Goal: Task Accomplishment & Management: Use online tool/utility

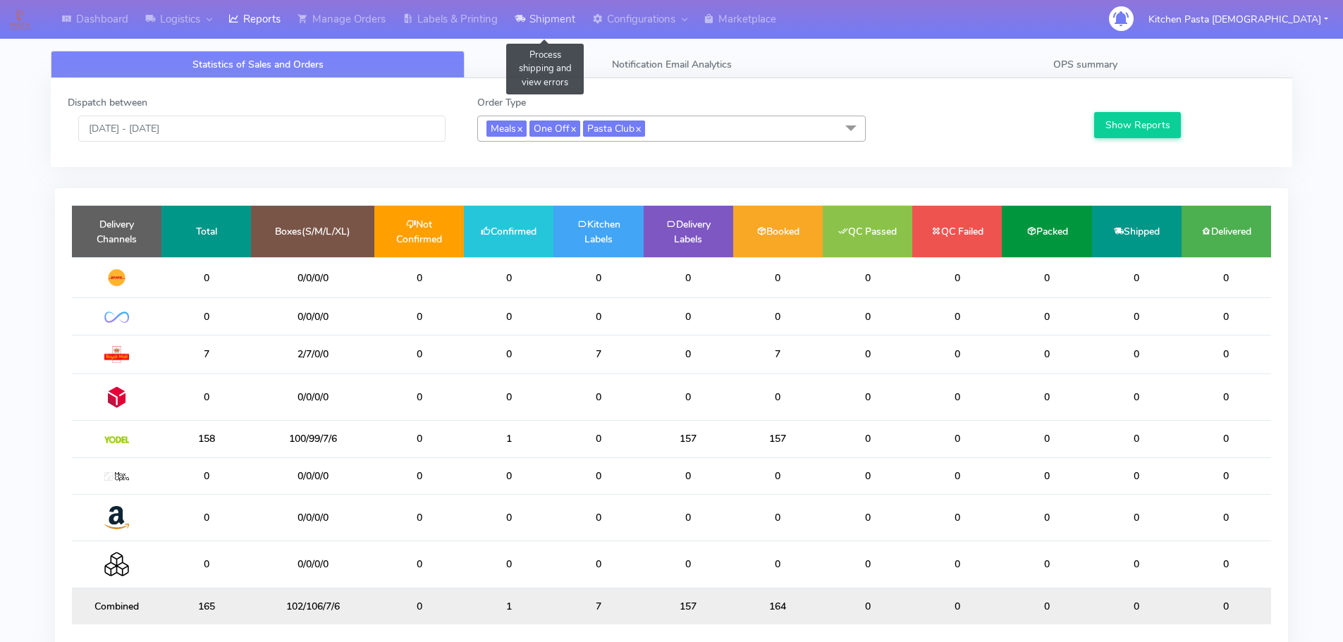
click at [548, 23] on link "Shipment" at bounding box center [545, 19] width 78 height 39
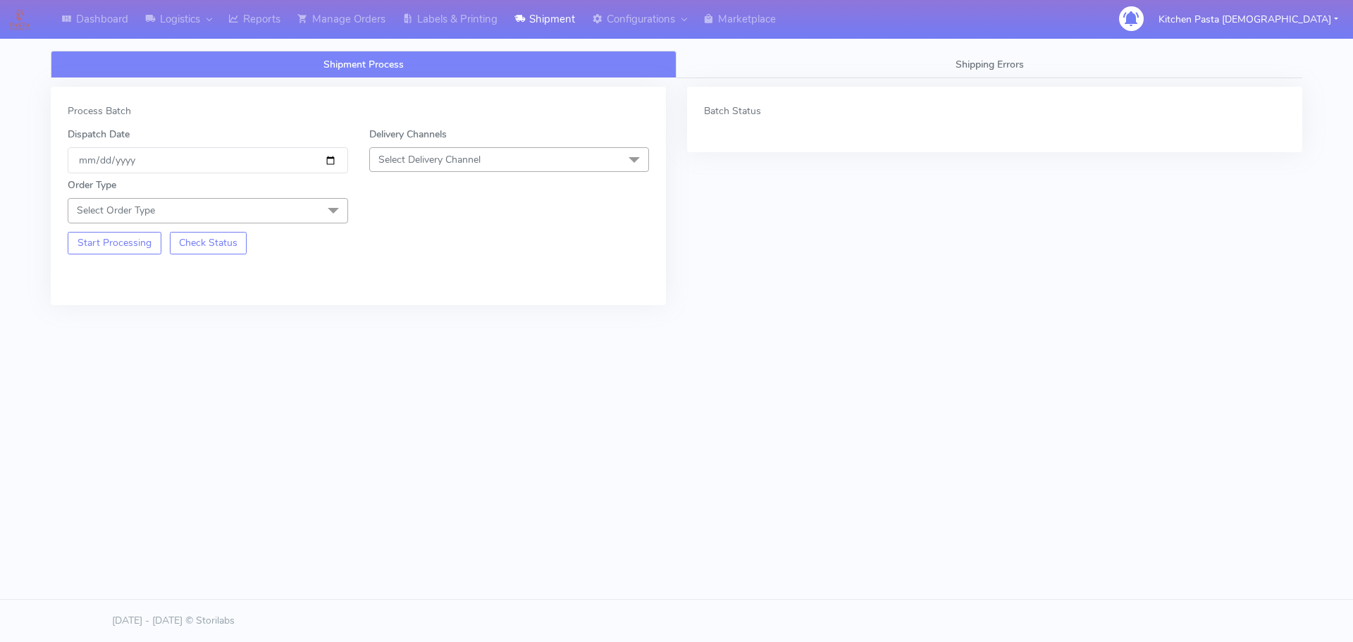
click at [493, 171] on span "Select Delivery Channel" at bounding box center [509, 159] width 280 height 25
click at [432, 323] on div "Yodel" at bounding box center [509, 318] width 265 height 15
click at [328, 206] on span at bounding box center [333, 211] width 28 height 27
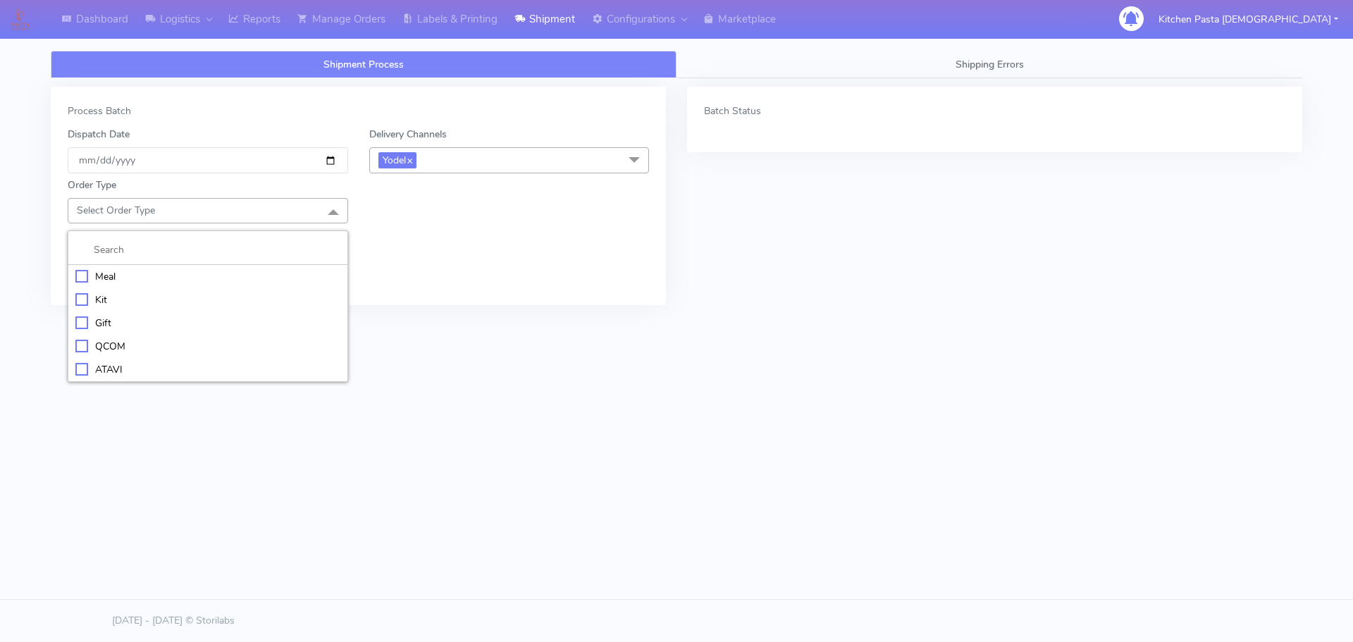
click at [161, 275] on div "Meal" at bounding box center [207, 276] width 265 height 15
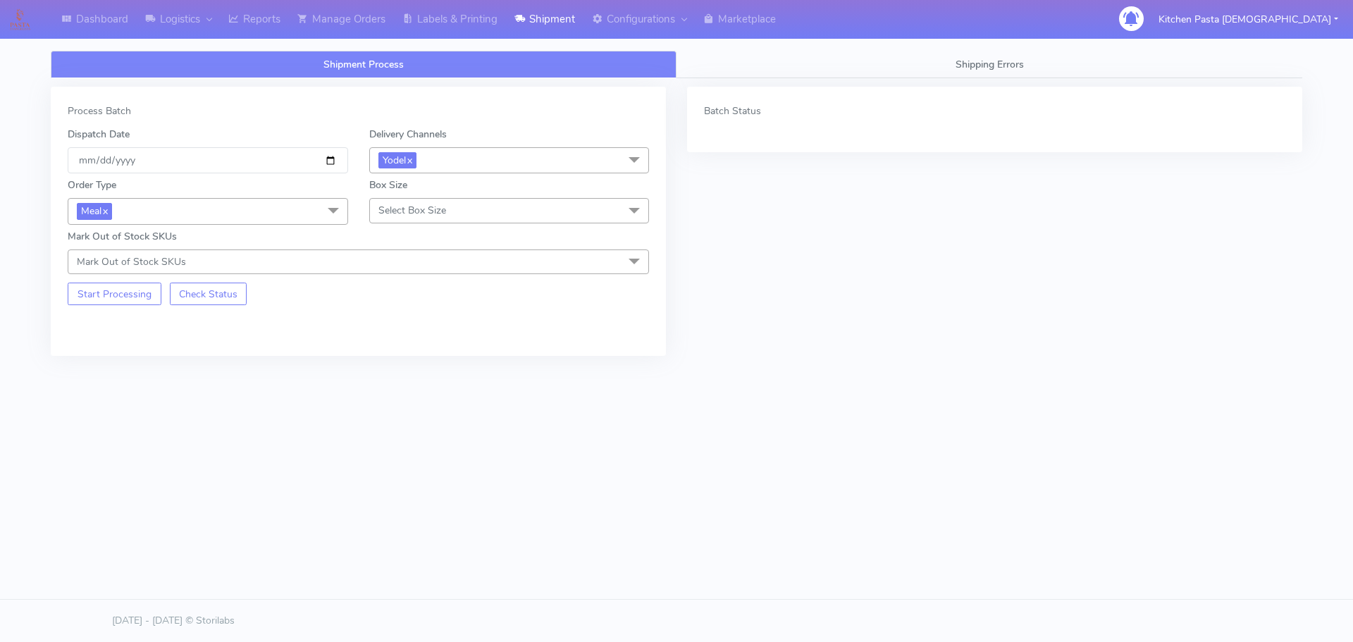
click at [442, 204] on span "Select Box Size" at bounding box center [412, 210] width 68 height 13
click at [421, 371] on div "Mega" at bounding box center [509, 369] width 265 height 15
checkbox input "true"
click at [116, 307] on div "Process Batch Dispatch Date 2025-08-21 Delivery Channels Yodel x DHL OnFleet Ro…" at bounding box center [358, 221] width 615 height 269
click at [149, 288] on button "Start Processing" at bounding box center [115, 294] width 94 height 23
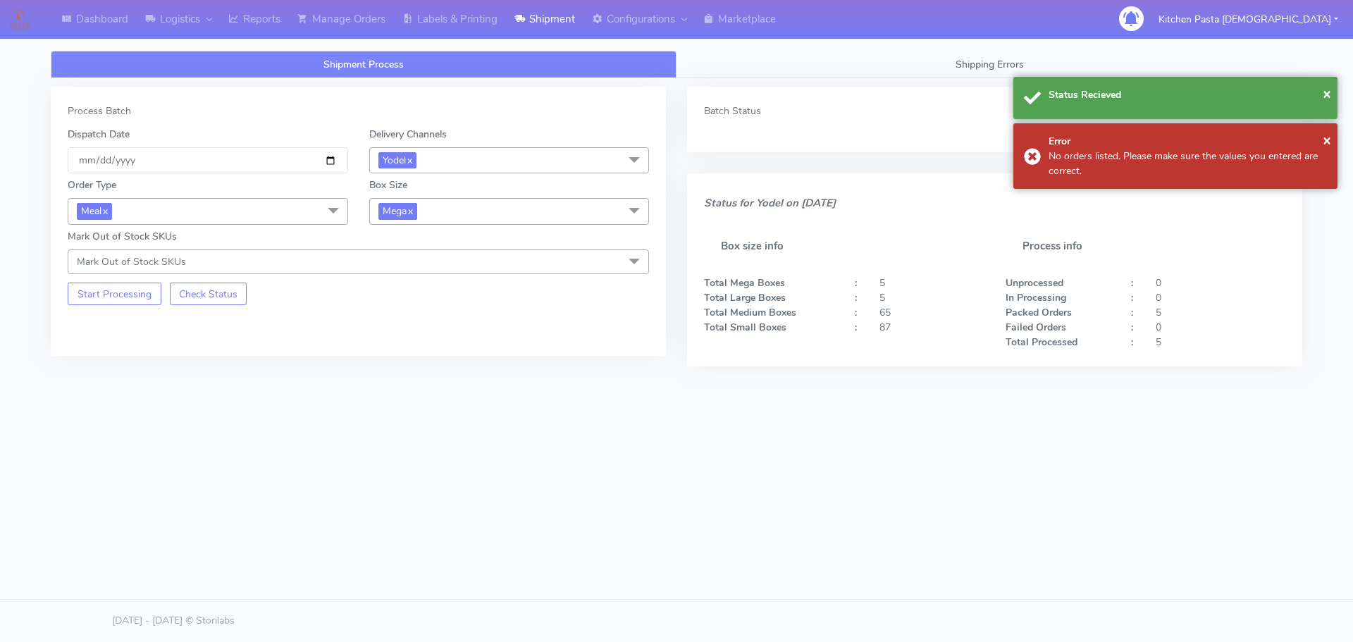
click at [421, 214] on span "Mega x" at bounding box center [509, 211] width 280 height 26
click at [404, 339] on li "Large" at bounding box center [509, 347] width 279 height 23
checkbox input "true"
checkbox input "false"
click at [150, 296] on button "Start Processing" at bounding box center [115, 294] width 94 height 23
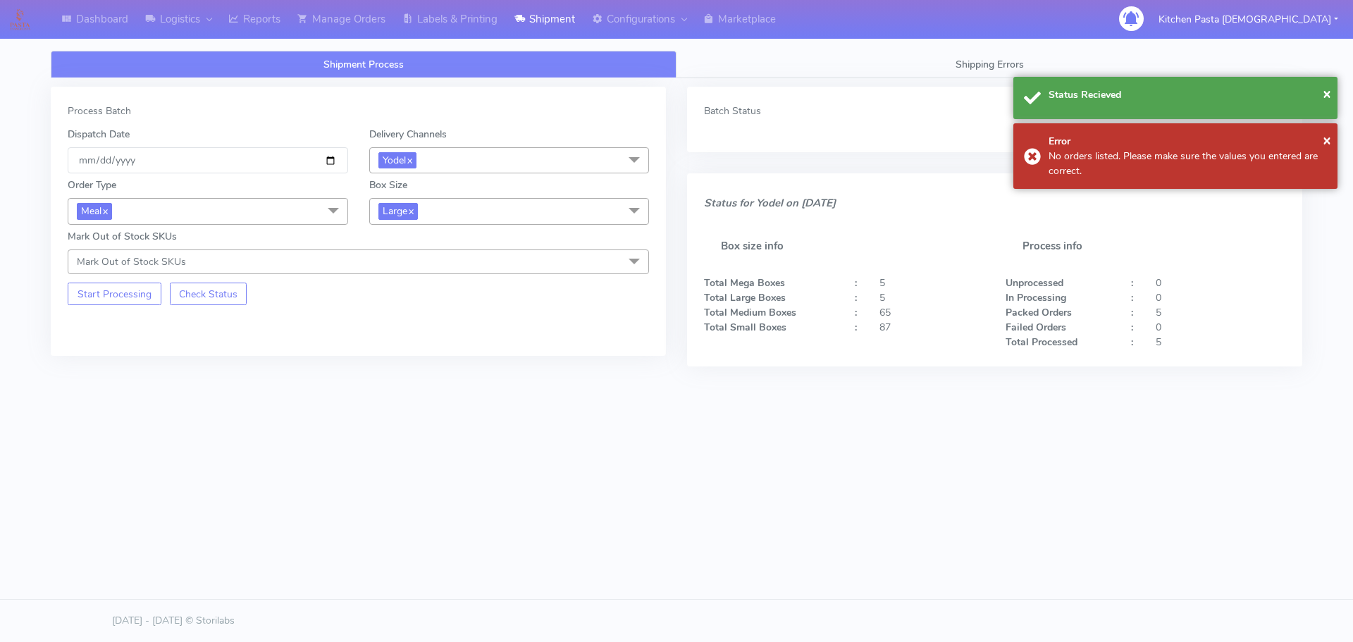
click at [553, 218] on span "Large x" at bounding box center [509, 211] width 280 height 26
click at [417, 326] on div "Medium" at bounding box center [509, 324] width 265 height 15
click at [123, 290] on button "Start Processing" at bounding box center [115, 294] width 94 height 23
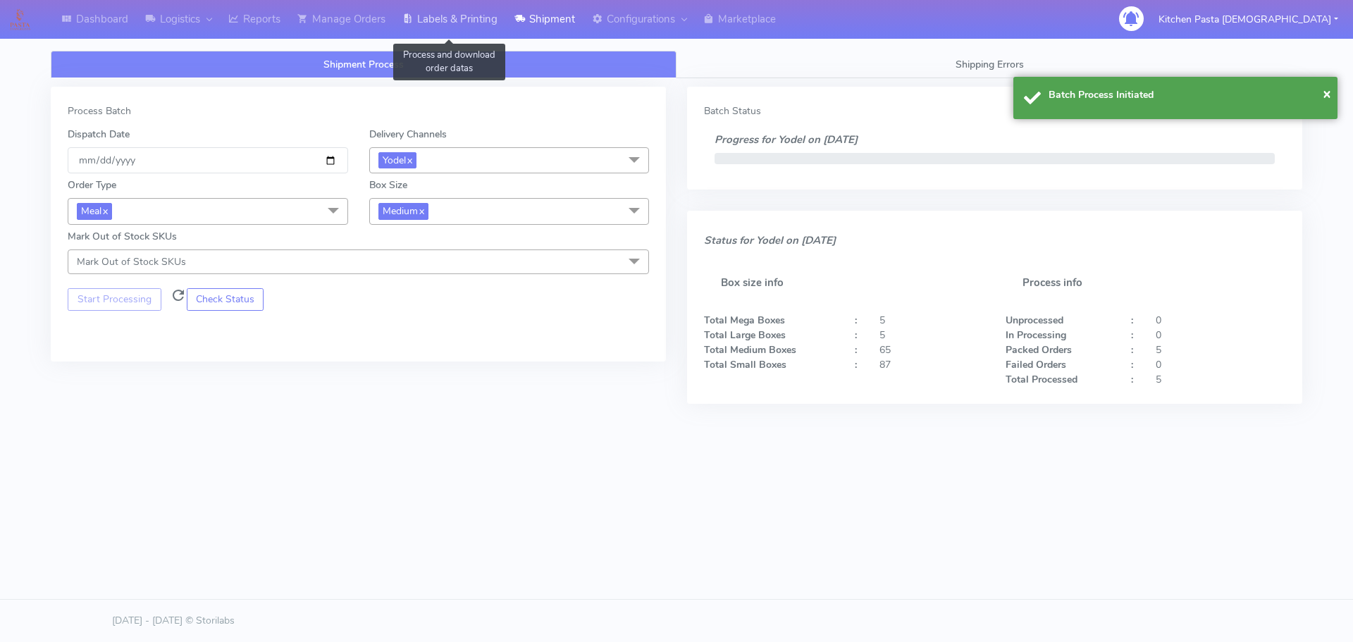
click at [474, 32] on link "Labels & Printing" at bounding box center [450, 19] width 112 height 39
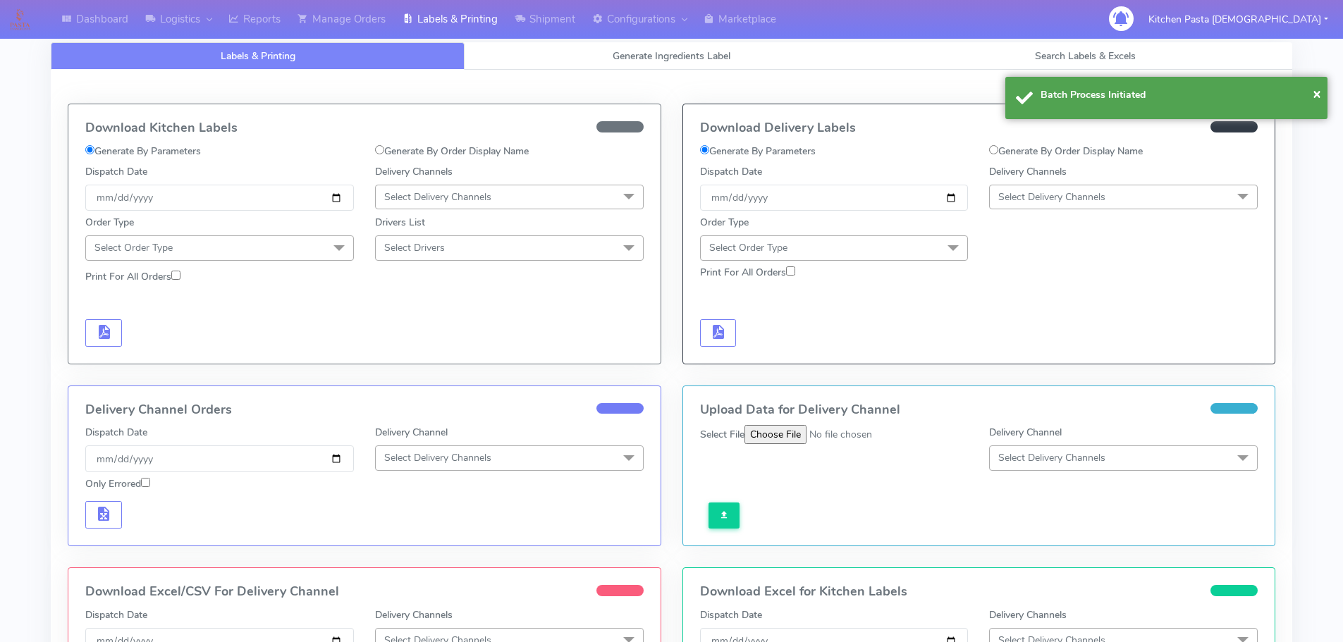
click at [1020, 198] on span "Select Delivery Channels" at bounding box center [1051, 196] width 107 height 13
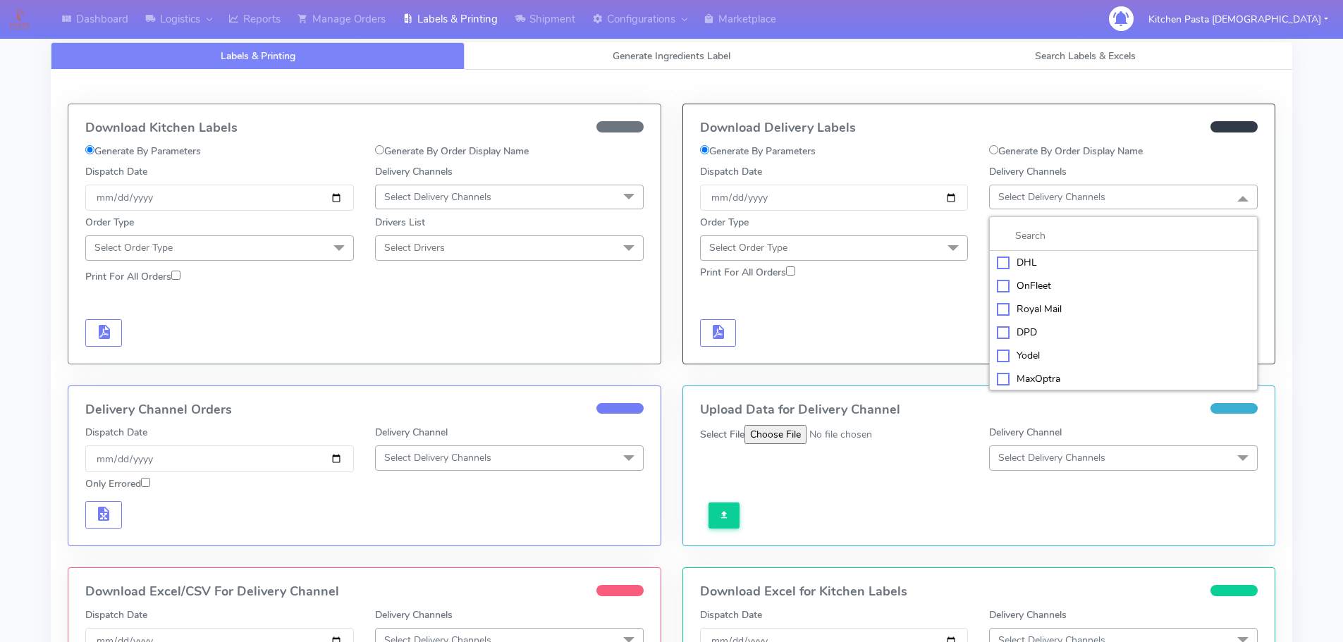
click at [1021, 351] on div "Yodel" at bounding box center [1123, 355] width 253 height 15
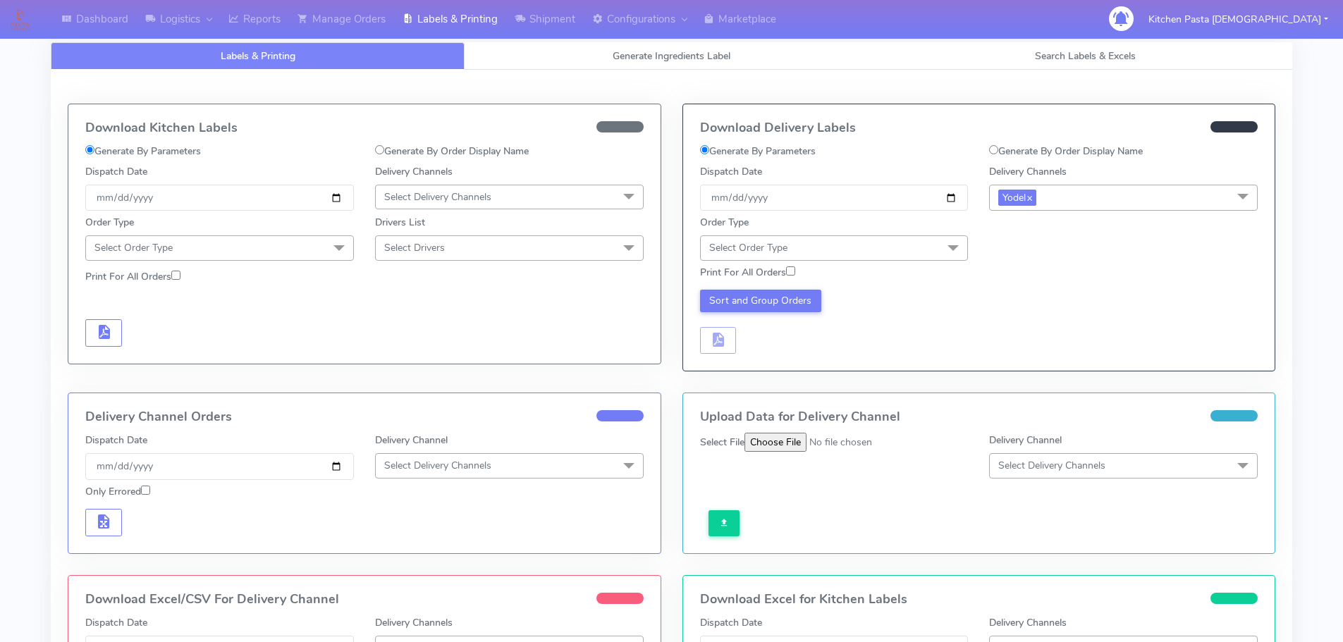
click at [894, 241] on span "Select Order Type" at bounding box center [834, 247] width 269 height 25
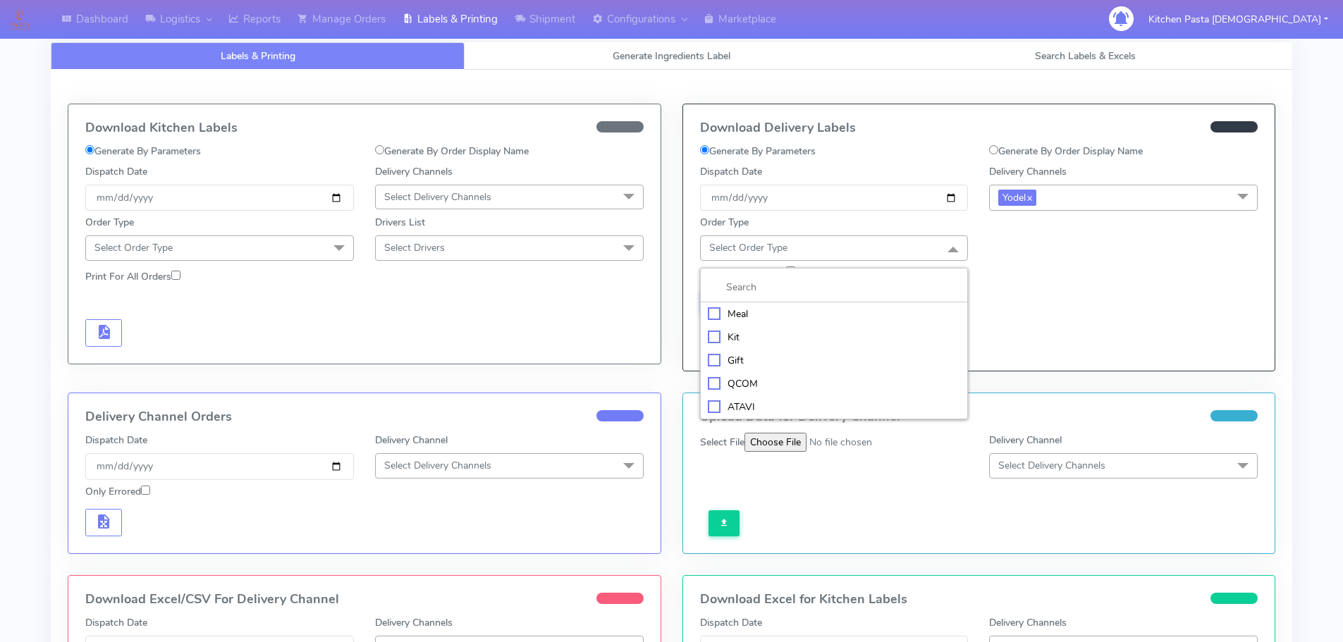
click at [808, 317] on div "Meal" at bounding box center [834, 314] width 253 height 15
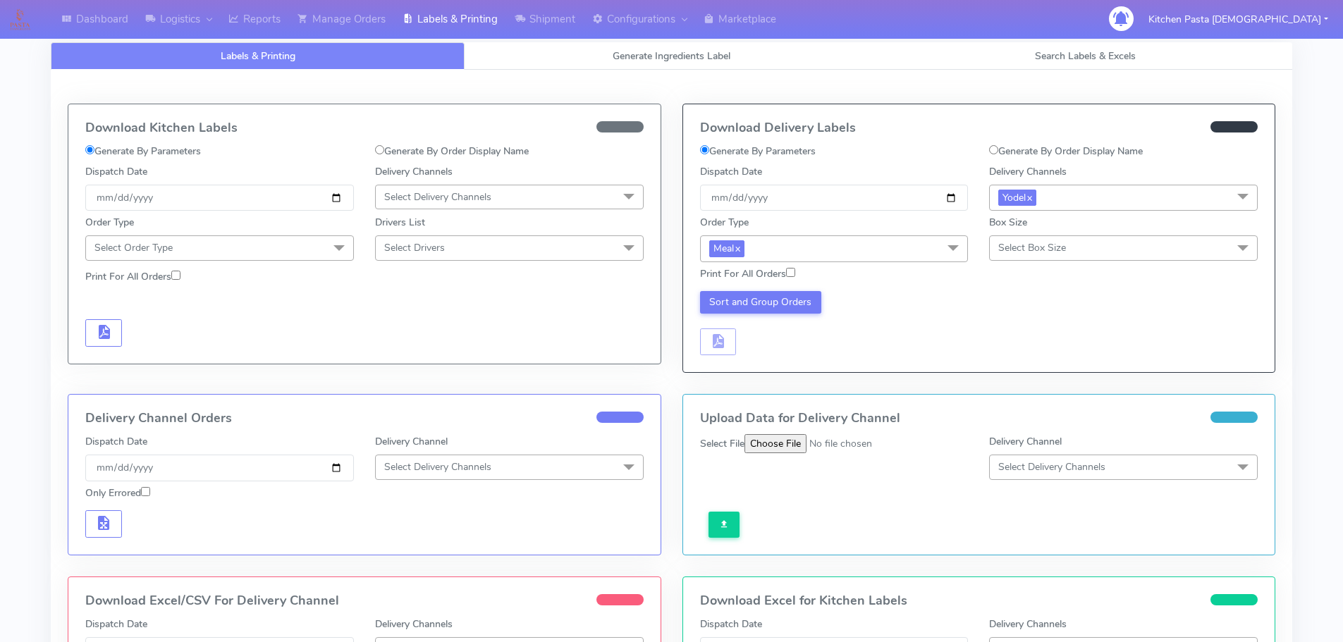
click at [1130, 235] on span "Select Box Size" at bounding box center [1123, 247] width 269 height 25
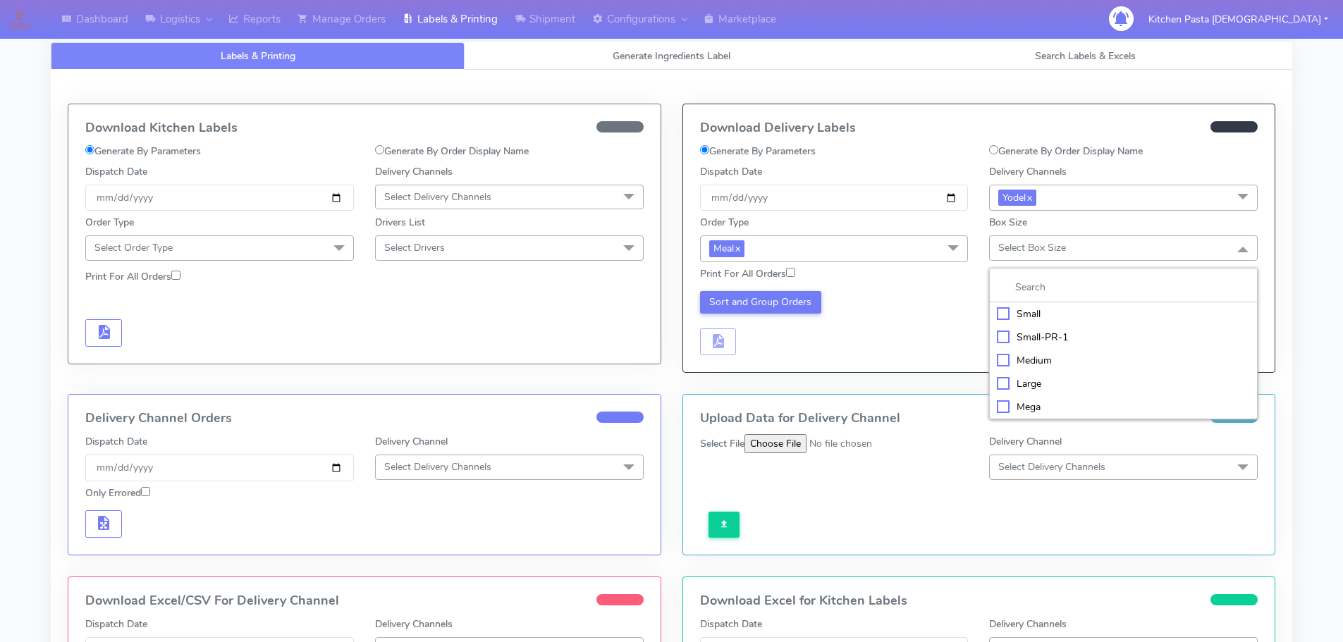
click at [1022, 355] on div "Medium" at bounding box center [1123, 360] width 253 height 15
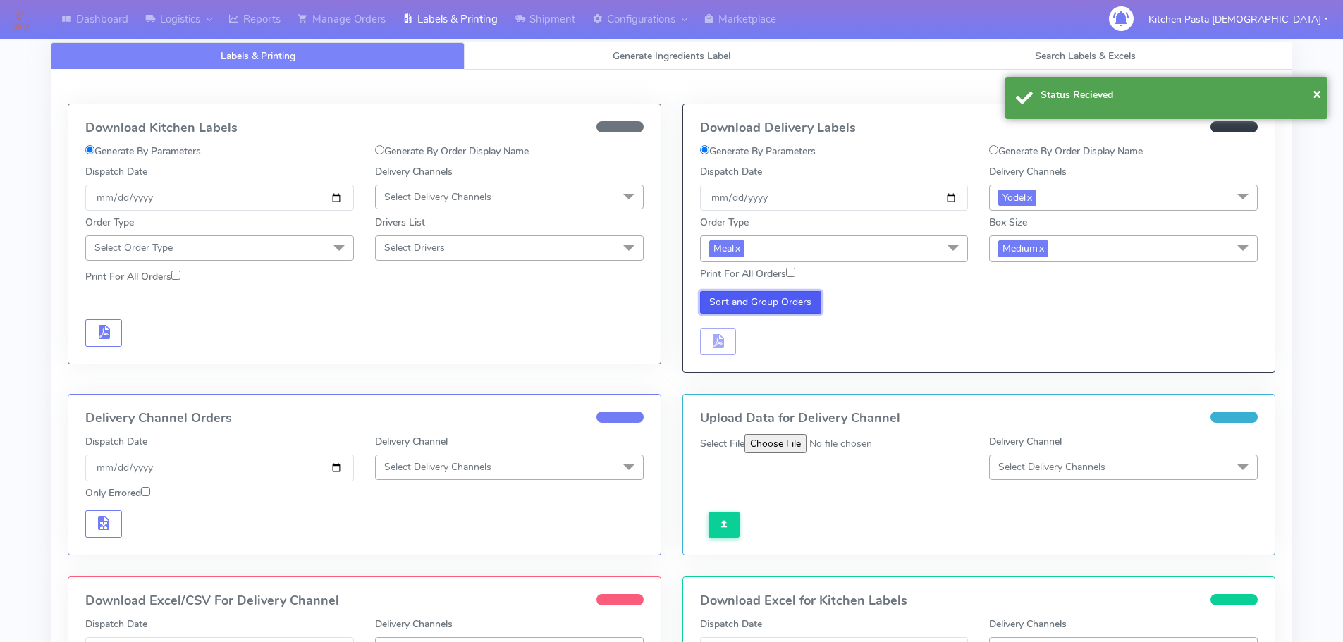
click at [779, 298] on button "Sort and Group Orders" at bounding box center [761, 302] width 122 height 23
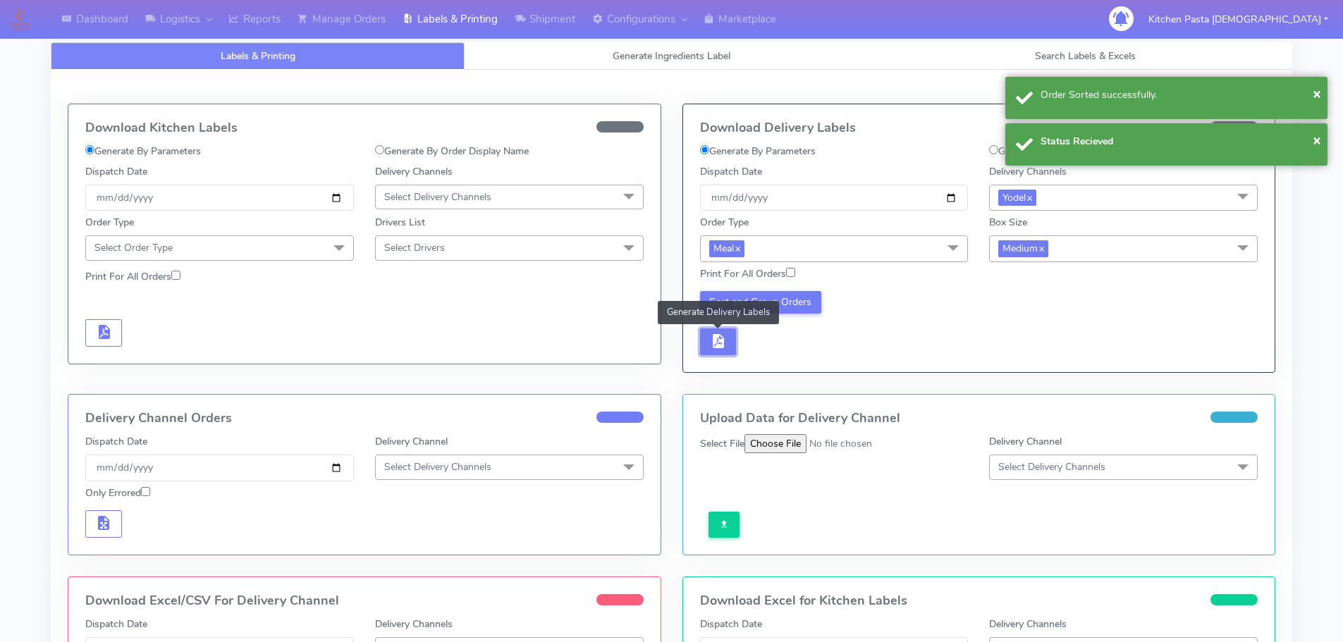
click at [727, 335] on button "button" at bounding box center [718, 341] width 37 height 27
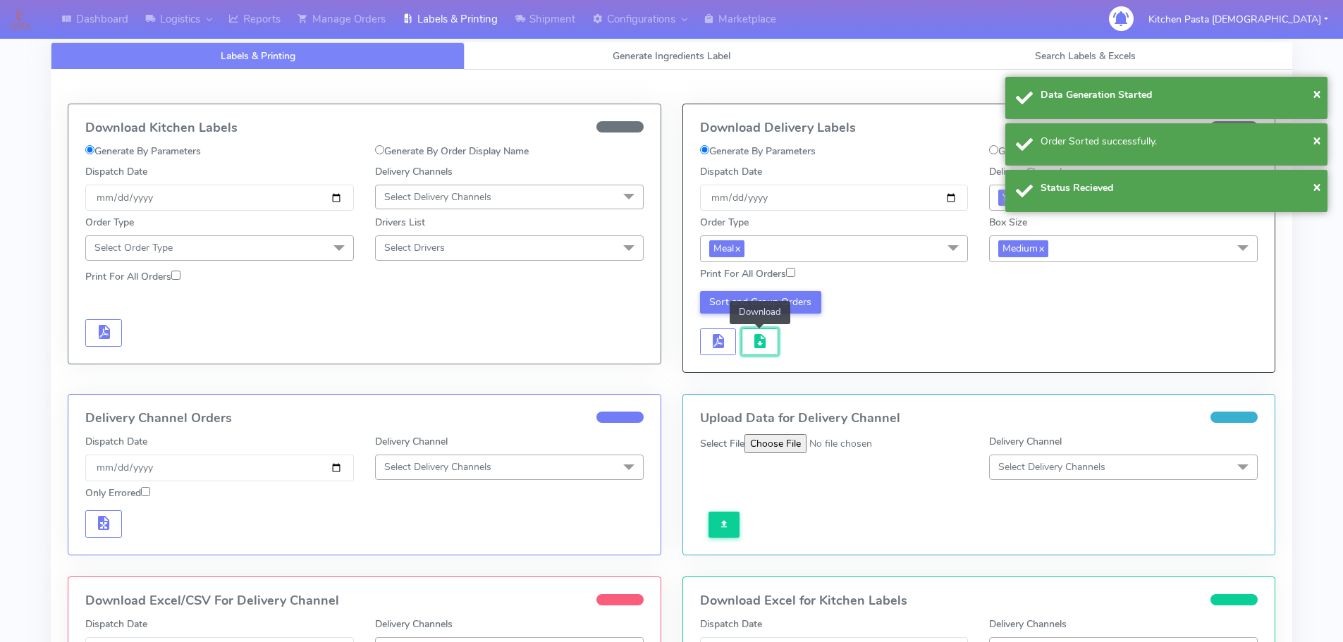
click at [747, 335] on button "button" at bounding box center [759, 341] width 37 height 27
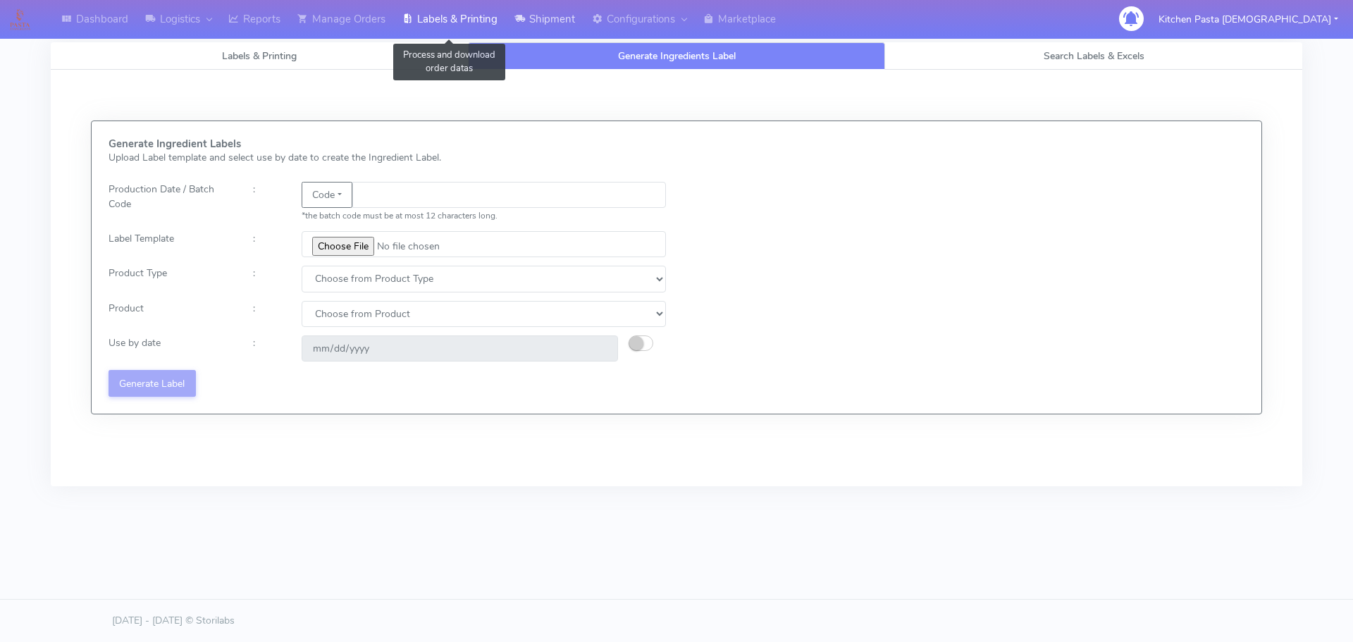
click at [532, 18] on link "Shipment" at bounding box center [545, 19] width 78 height 39
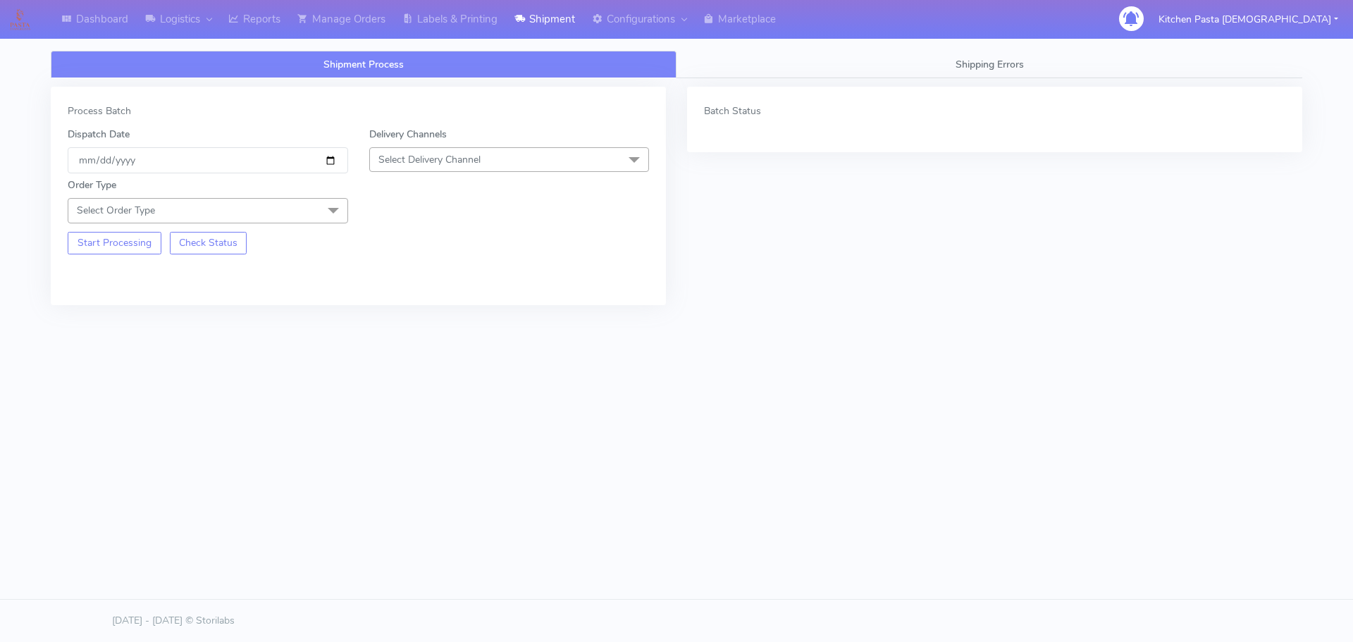
drag, startPoint x: 483, startPoint y: 148, endPoint x: 471, endPoint y: 183, distance: 36.6
click at [483, 148] on span "Select Delivery Channel" at bounding box center [509, 159] width 280 height 25
click at [413, 311] on div "Yodel" at bounding box center [509, 318] width 265 height 15
click at [302, 204] on span "Select Order Type" at bounding box center [208, 210] width 280 height 25
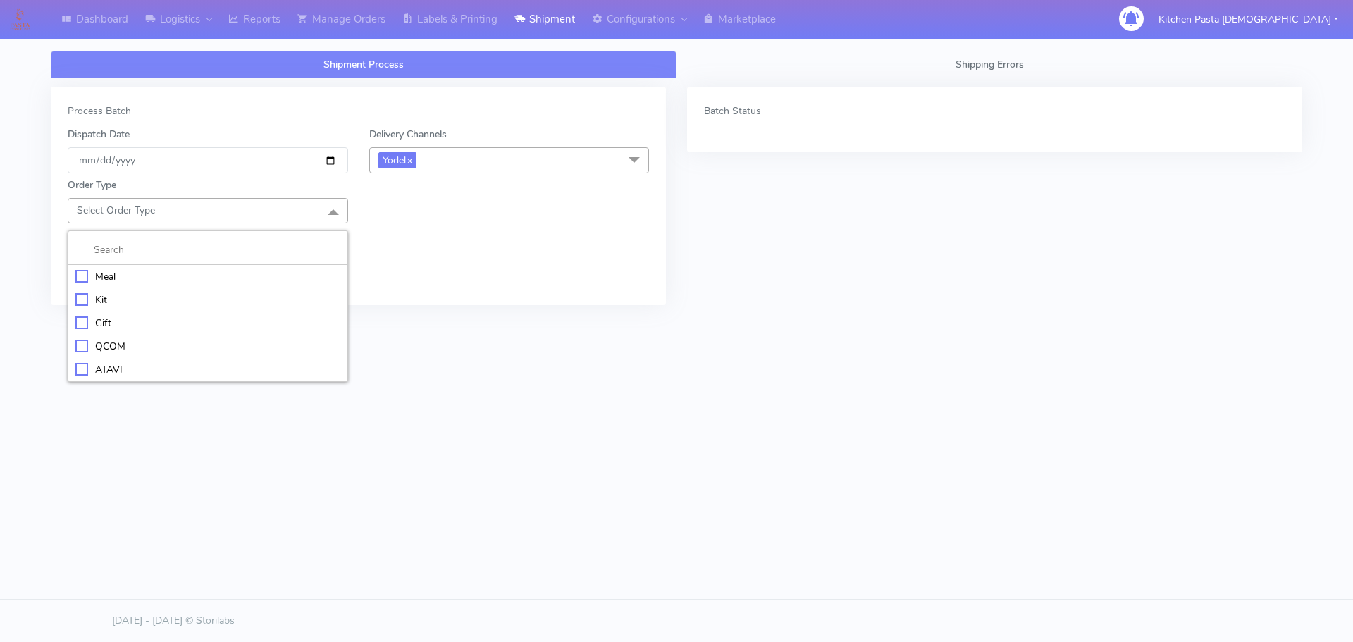
click at [130, 302] on div "Kit" at bounding box center [207, 299] width 265 height 15
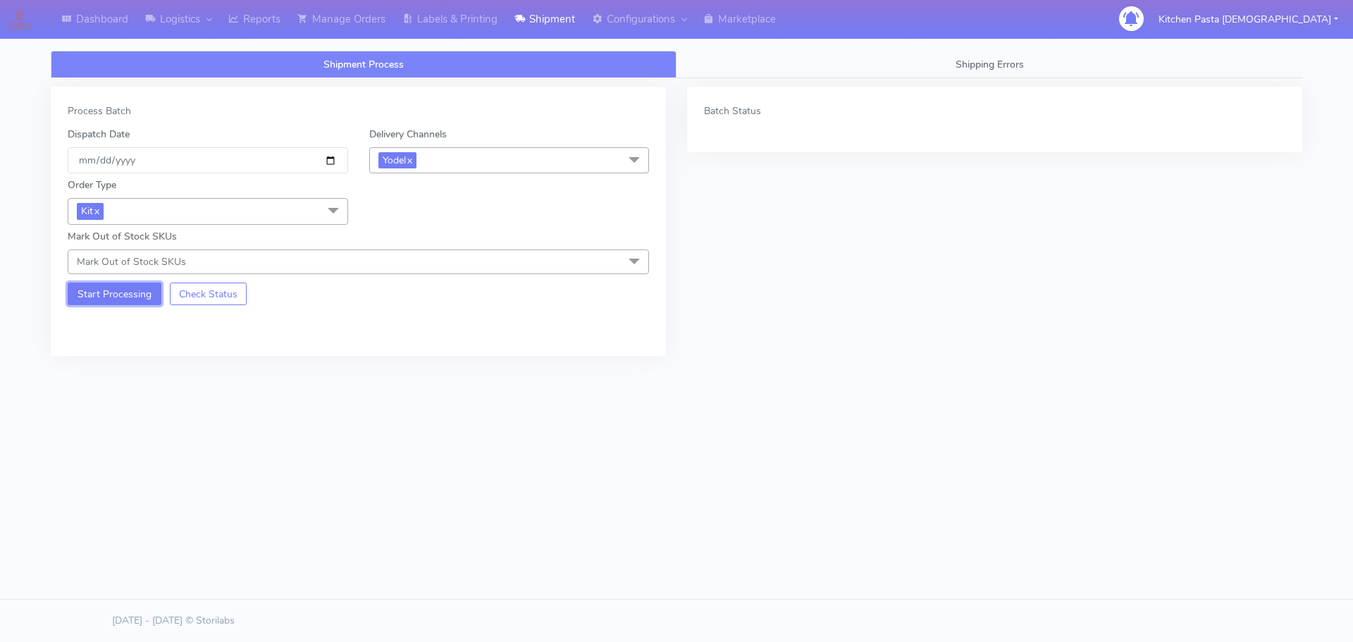
click at [124, 290] on button "Start Processing" at bounding box center [115, 294] width 94 height 23
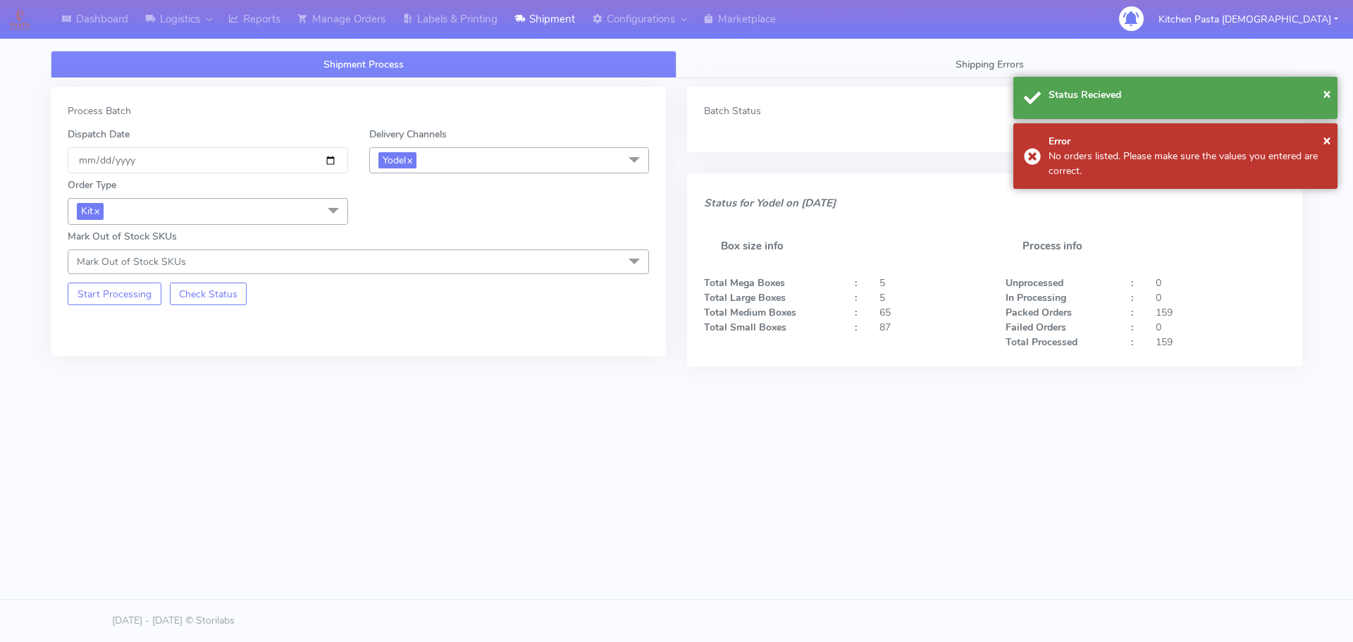
click at [309, 209] on span "Kit x" at bounding box center [208, 211] width 280 height 26
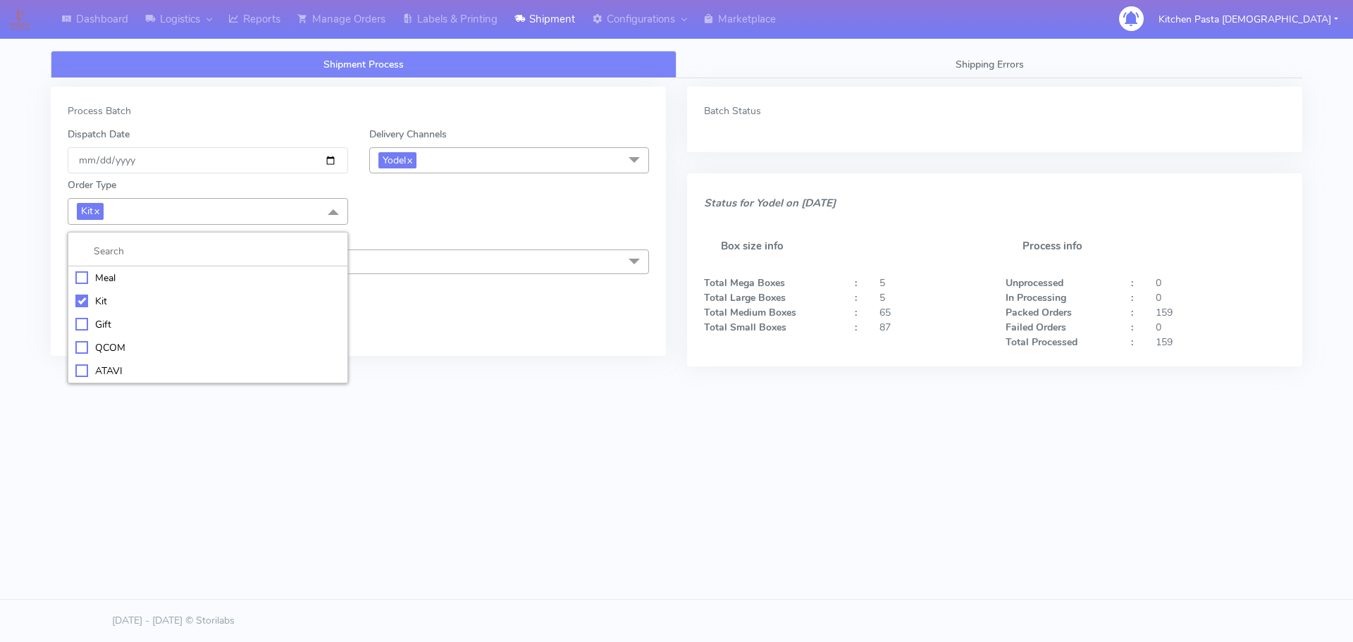
click at [110, 304] on div "Kit" at bounding box center [207, 301] width 265 height 15
click at [137, 215] on span "Select Order Type" at bounding box center [116, 210] width 78 height 13
click at [93, 365] on div "ATAVI" at bounding box center [207, 369] width 265 height 15
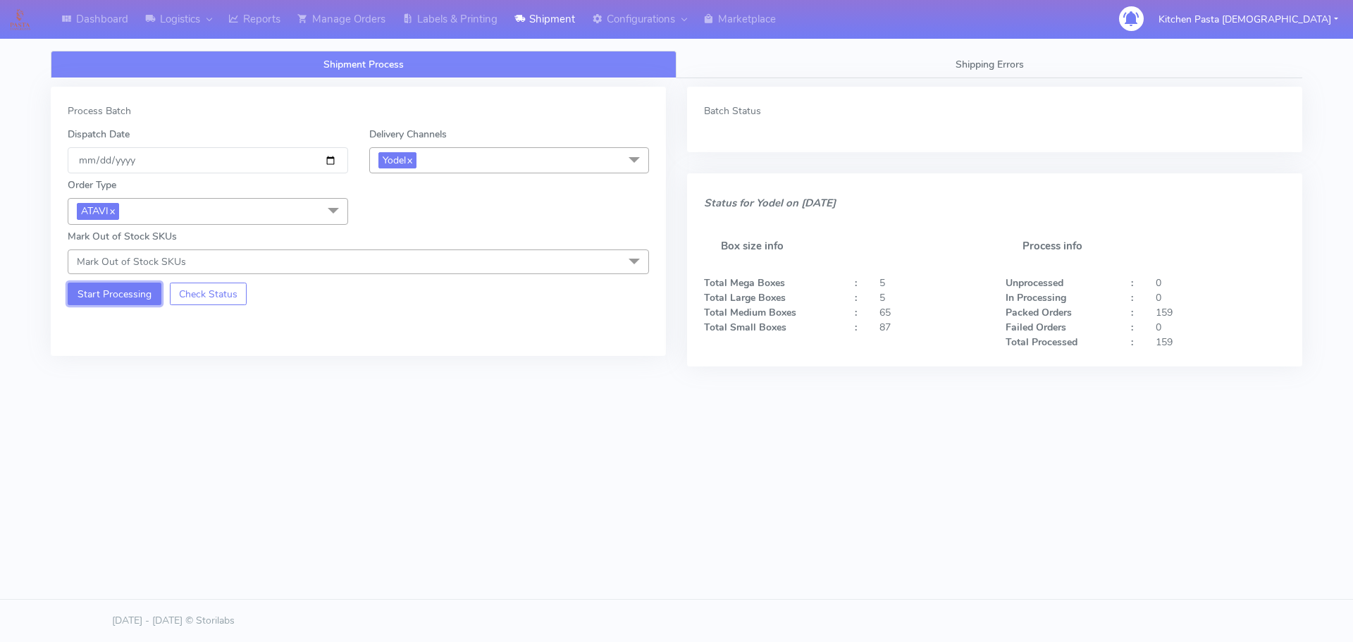
click at [95, 296] on button "Start Processing" at bounding box center [115, 294] width 94 height 23
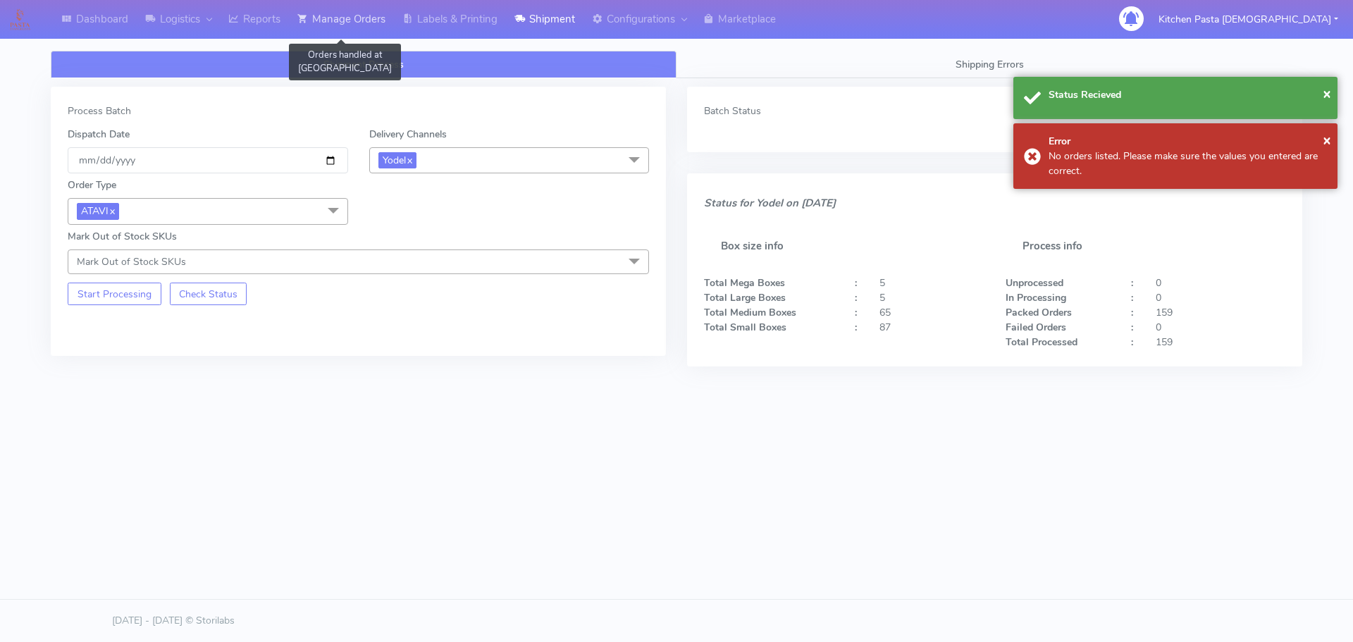
click at [359, 17] on link "Manage Orders" at bounding box center [341, 19] width 105 height 39
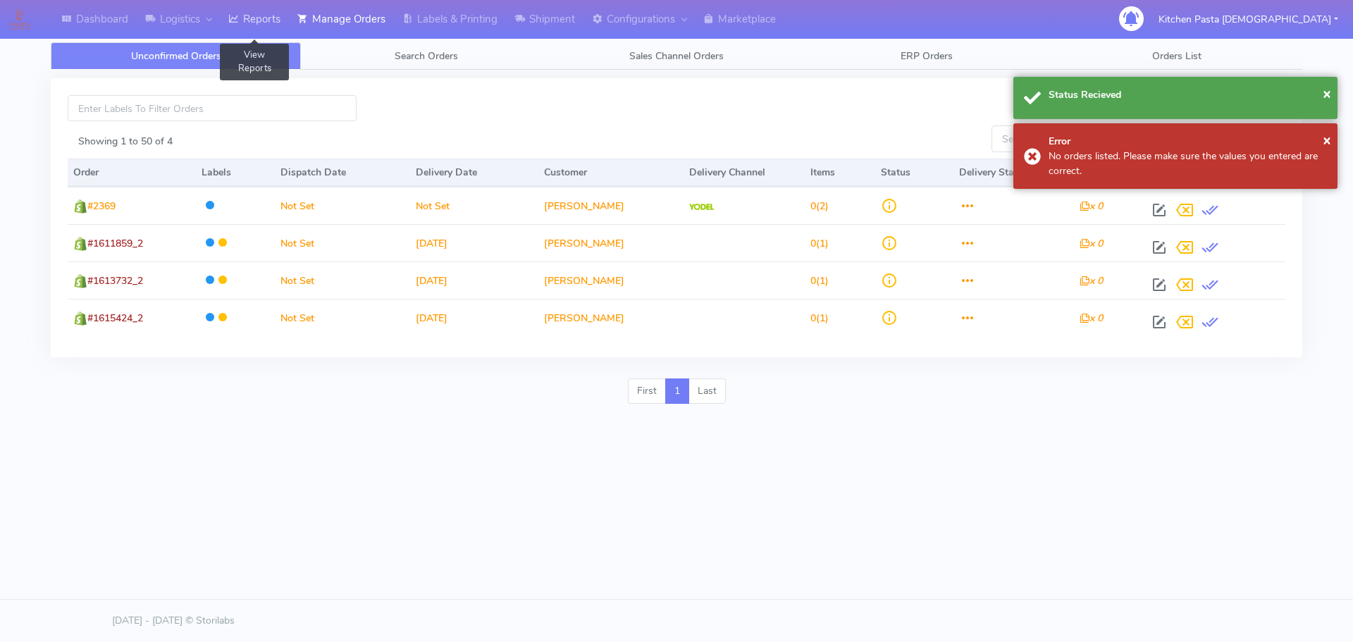
click at [263, 27] on link "Reports" at bounding box center [254, 19] width 69 height 39
